Goal: Information Seeking & Learning: Find specific fact

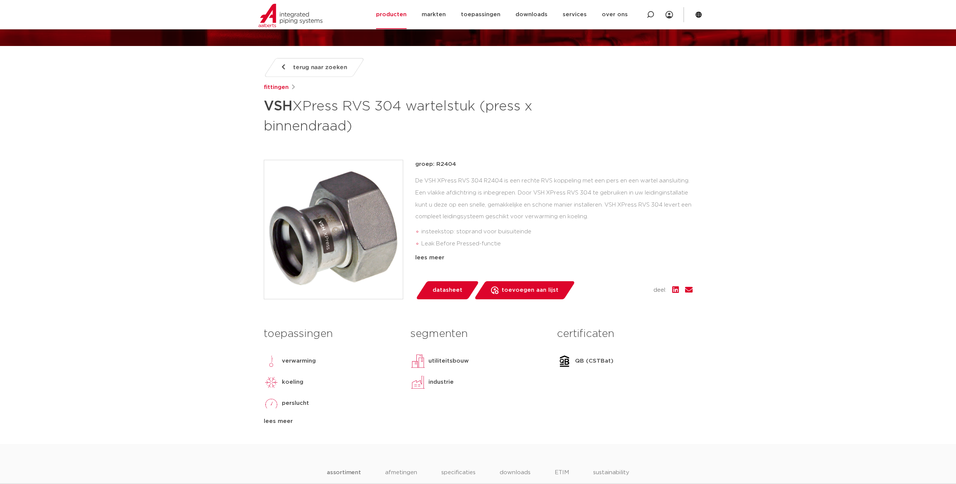
scroll to position [38, 0]
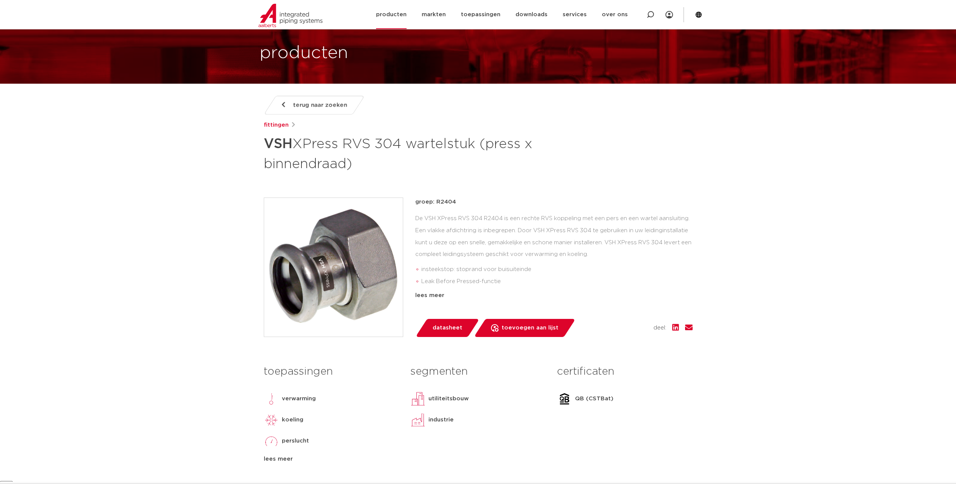
click at [405, 12] on link "producten" at bounding box center [391, 14] width 31 height 29
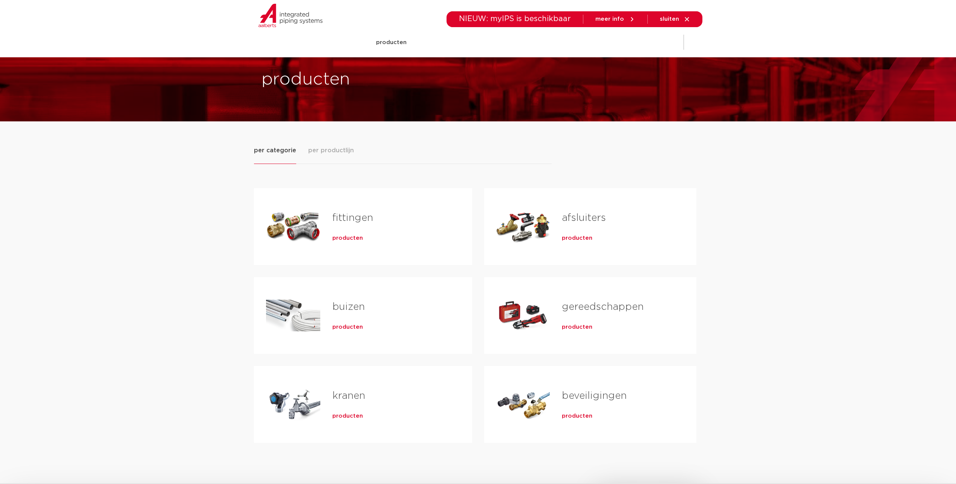
click at [353, 237] on span "producten" at bounding box center [347, 238] width 31 height 8
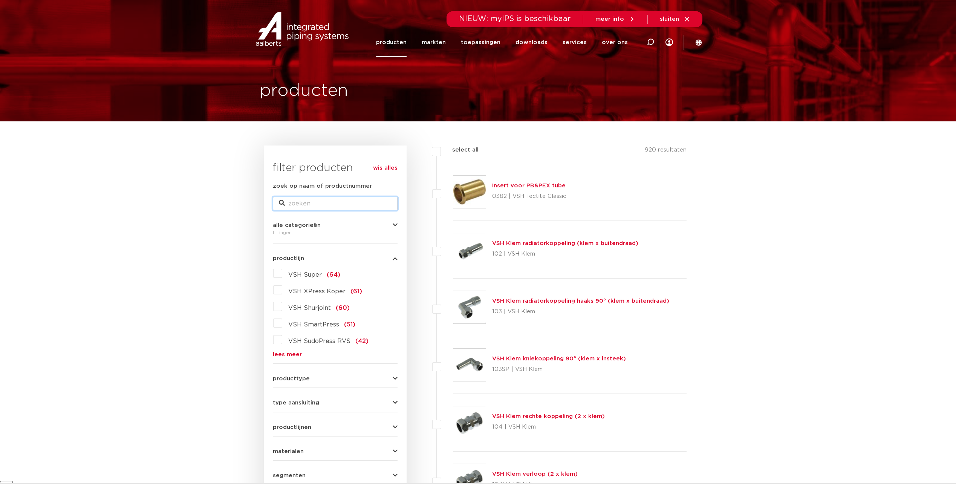
click at [345, 201] on input "zoek op naam of productnummer" at bounding box center [335, 204] width 125 height 14
type input "304"
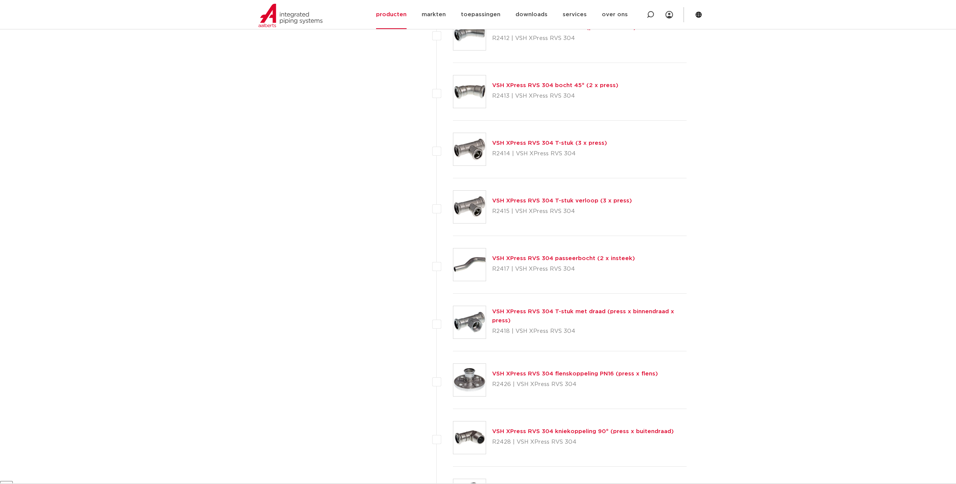
scroll to position [791, 0]
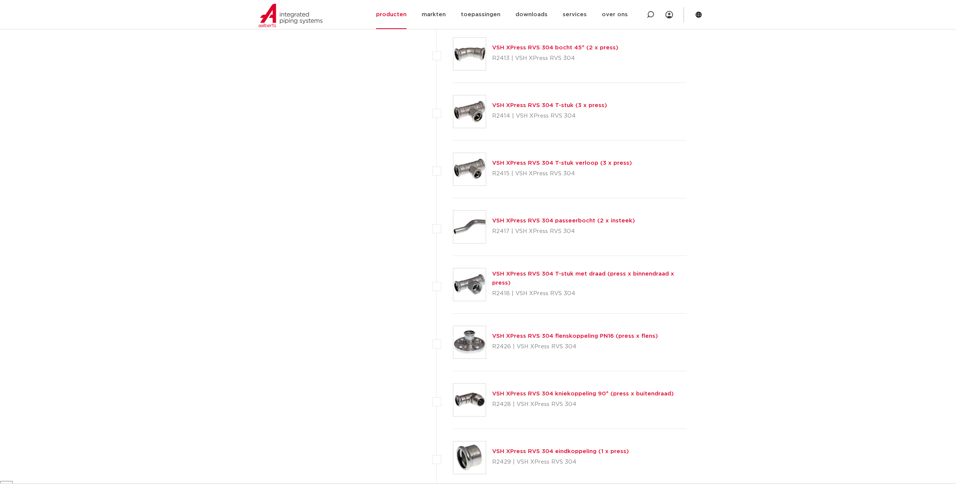
click at [563, 334] on link "VSH XPress RVS 304 flenskoppeling PN16 (press x flens)" at bounding box center [575, 336] width 166 height 6
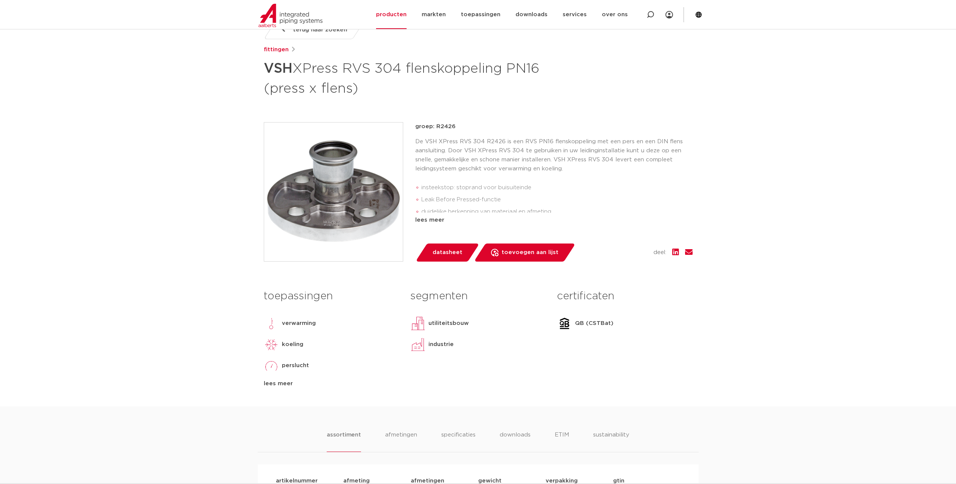
scroll to position [113, 0]
click at [442, 258] on span "datasheet" at bounding box center [448, 252] width 30 height 12
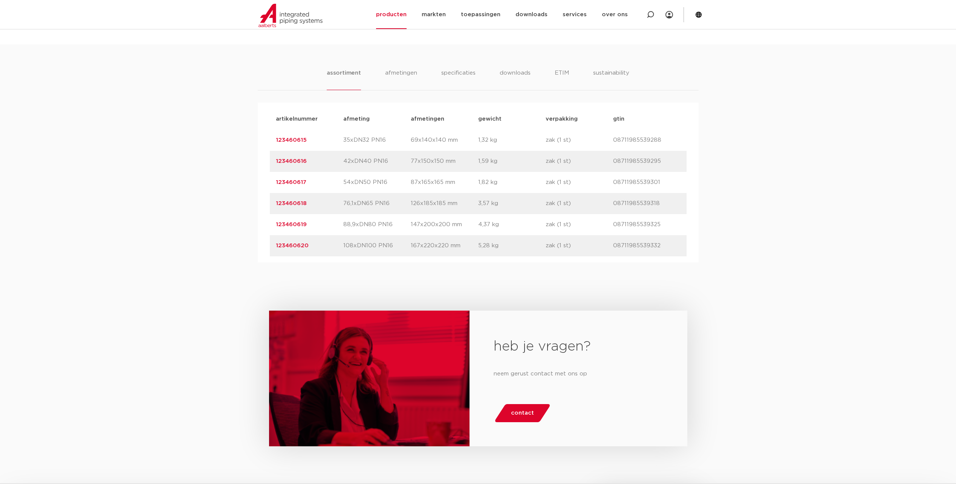
scroll to position [505, 0]
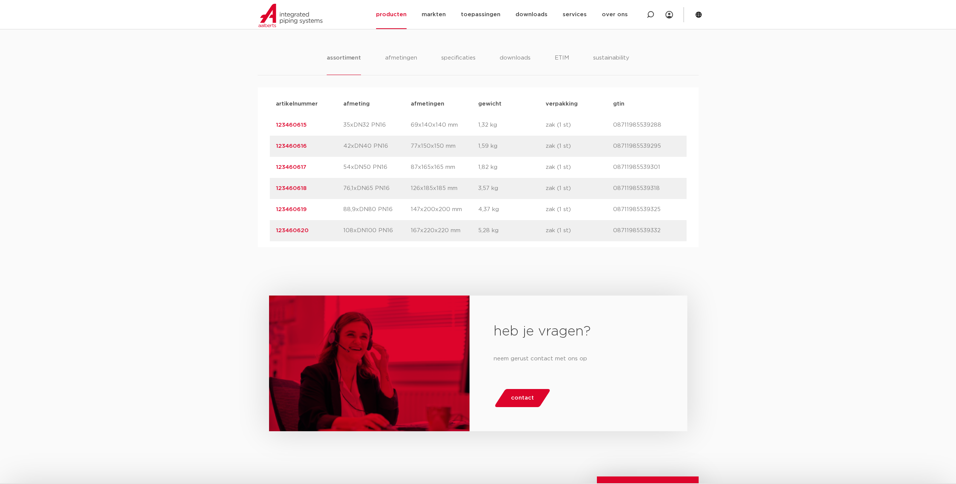
click at [367, 187] on p "76,1xDN65 PN16" at bounding box center [376, 188] width 67 height 9
click at [286, 189] on link "123460618" at bounding box center [291, 188] width 31 height 6
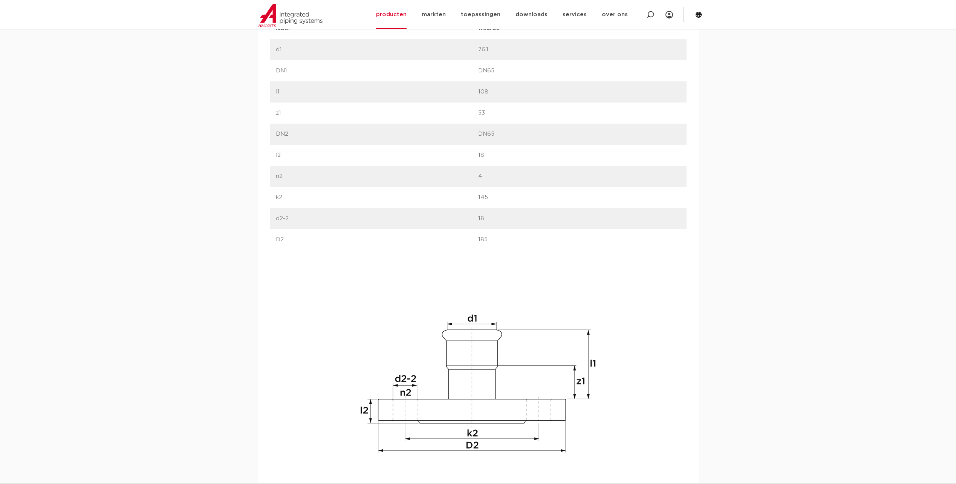
scroll to position [641, 0]
